Goal: Entertainment & Leisure: Consume media (video, audio)

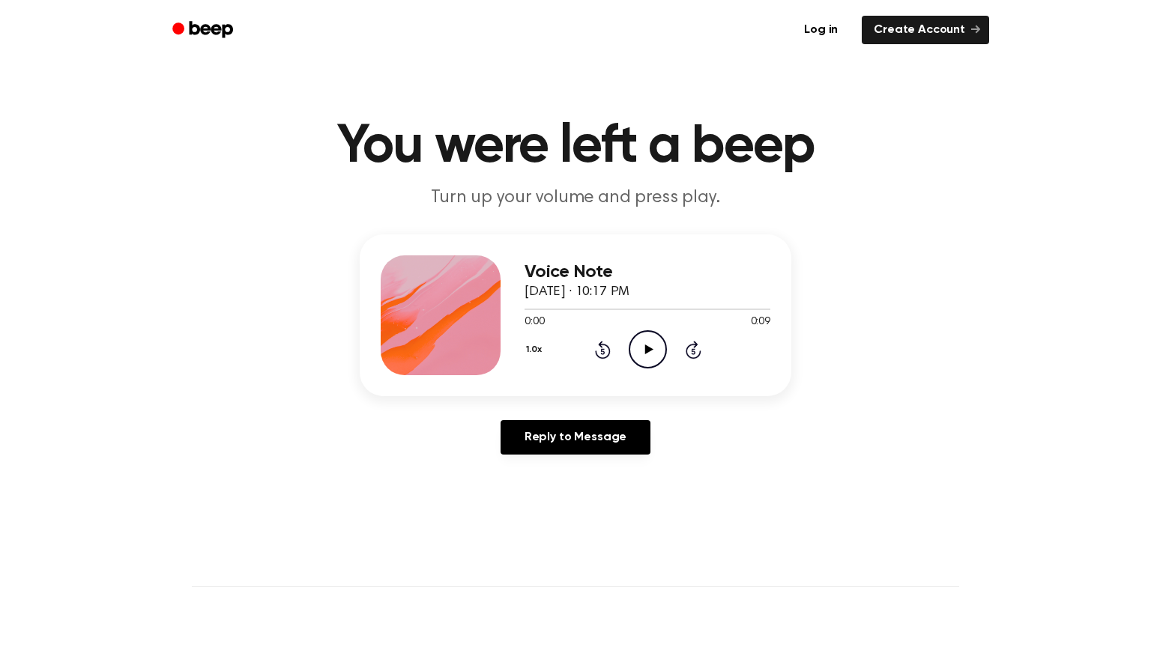
click at [650, 360] on icon "Play Audio" at bounding box center [647, 349] width 38 height 38
click at [629, 345] on circle at bounding box center [647, 349] width 37 height 37
click at [653, 348] on icon "Play Audio" at bounding box center [647, 349] width 38 height 38
click at [637, 360] on icon "Play Audio" at bounding box center [647, 349] width 38 height 38
click at [640, 358] on icon "Play Audio" at bounding box center [647, 349] width 38 height 38
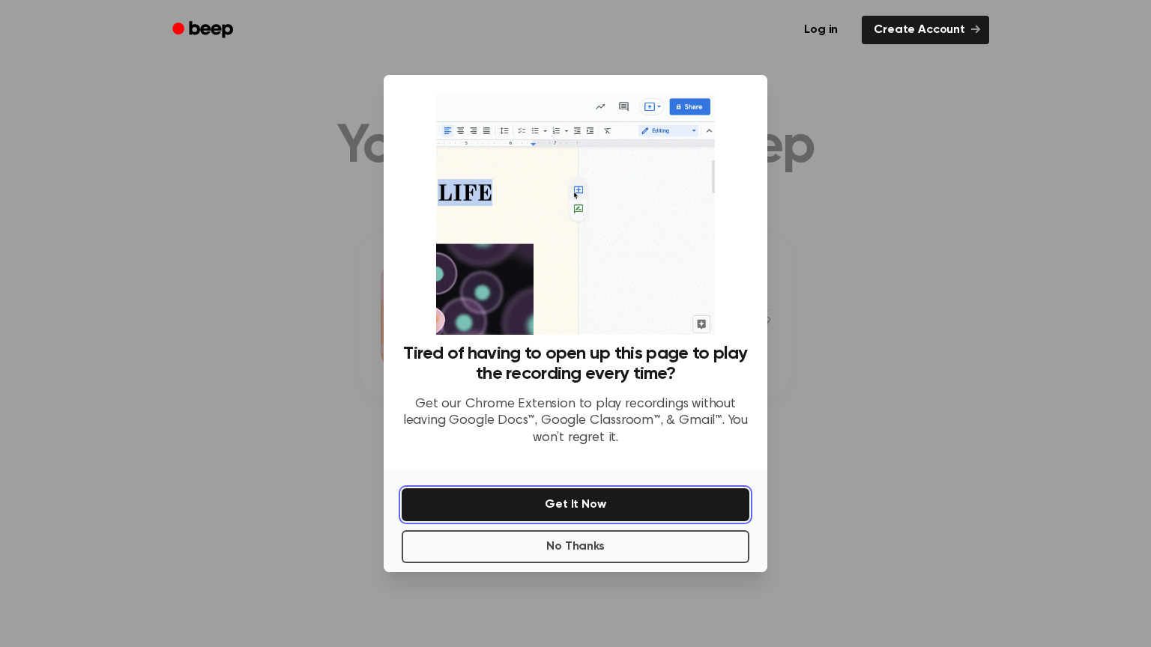
click at [606, 493] on button "Get It Now" at bounding box center [575, 504] width 348 height 33
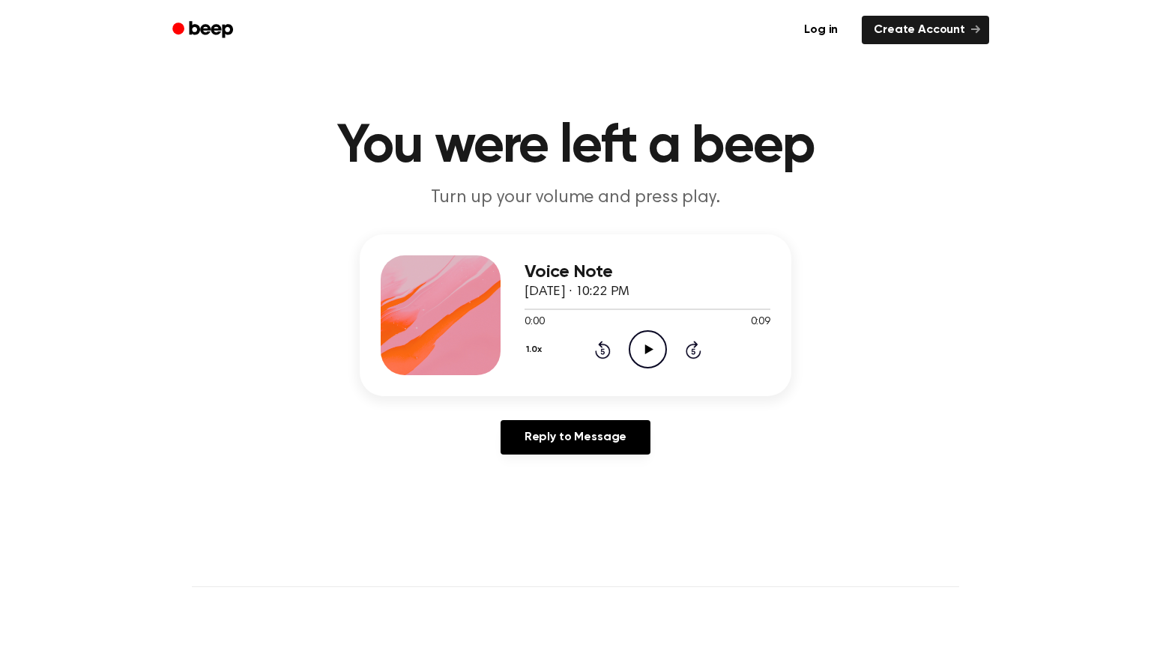
click at [657, 339] on icon "Play Audio" at bounding box center [647, 349] width 38 height 38
click at [635, 343] on icon "Play Audio" at bounding box center [647, 349] width 38 height 38
click at [656, 357] on icon "Play Audio" at bounding box center [647, 349] width 38 height 38
click at [656, 357] on icon "Pause Audio" at bounding box center [647, 349] width 38 height 38
click at [655, 335] on icon "Play Audio" at bounding box center [647, 349] width 38 height 38
